Goal: Find specific page/section

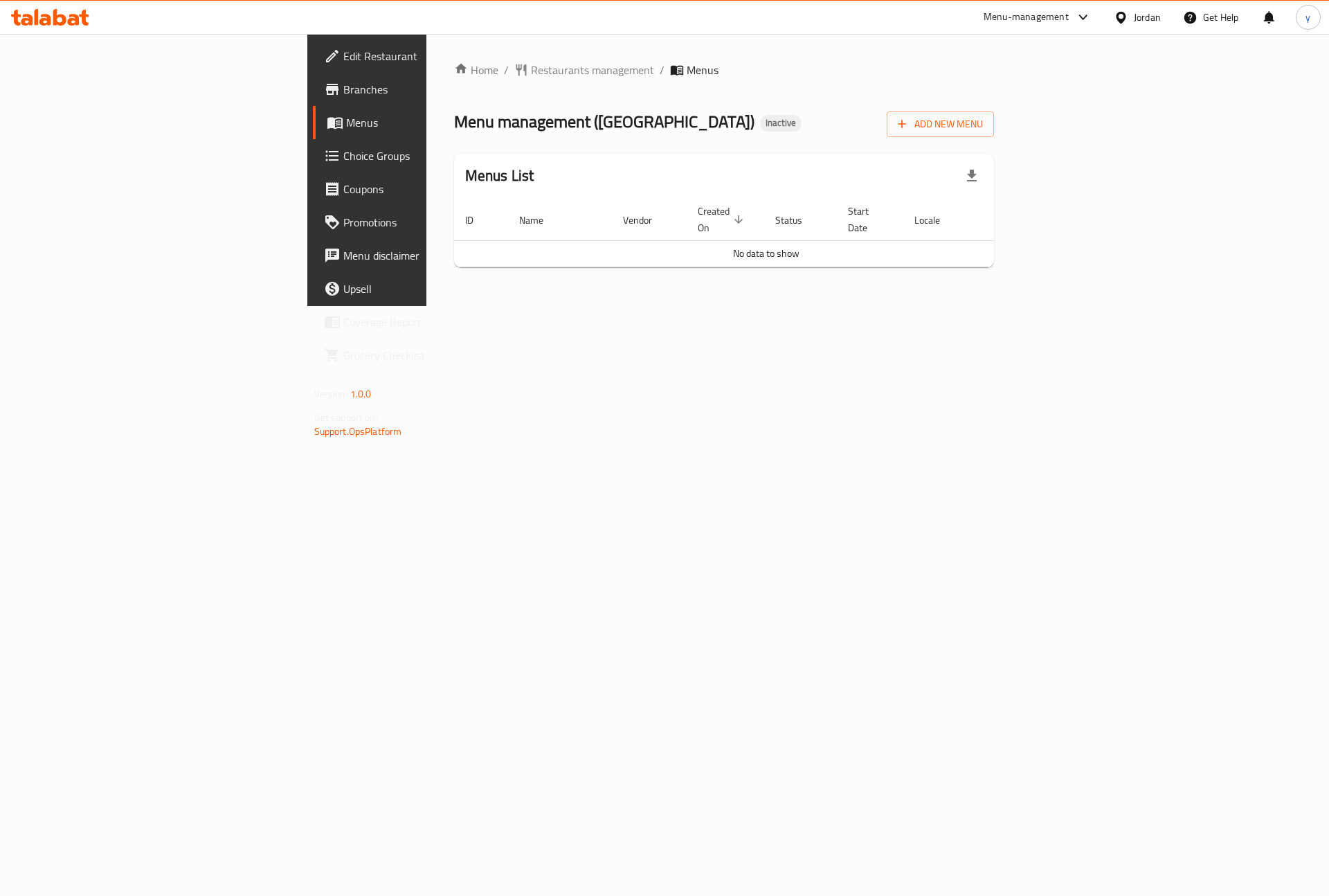
click at [1141, 23] on div "Jordan" at bounding box center [1147, 17] width 27 height 16
click at [989, 357] on div "[GEOGRAPHIC_DATA]" at bounding box center [1011, 363] width 91 height 16
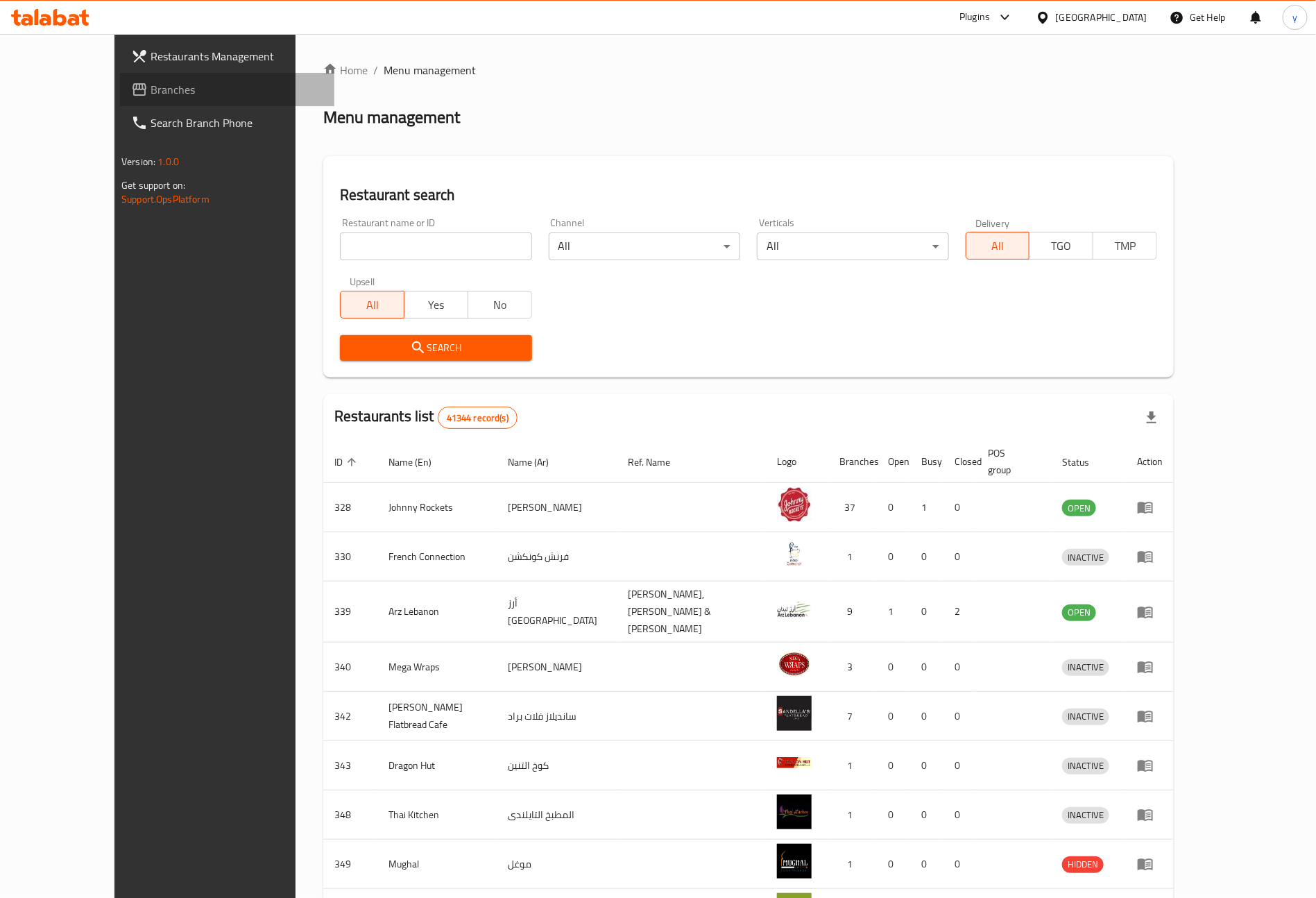
click at [125, 98] on link "Branches" at bounding box center [227, 90] width 215 height 33
